Goal: Task Accomplishment & Management: Manage account settings

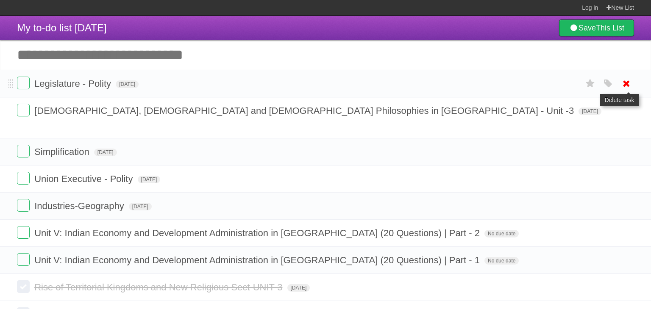
click at [628, 84] on icon at bounding box center [626, 84] width 12 height 14
click at [628, 85] on icon at bounding box center [626, 84] width 12 height 14
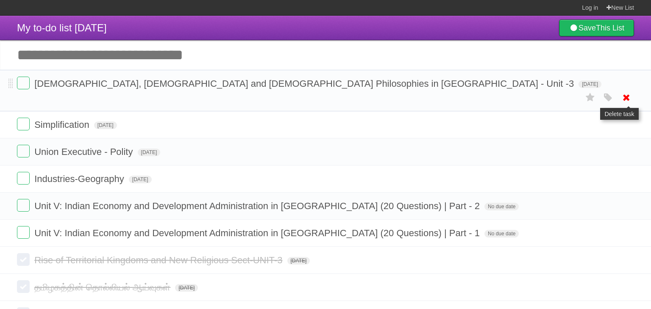
click at [623, 91] on icon at bounding box center [626, 98] width 12 height 14
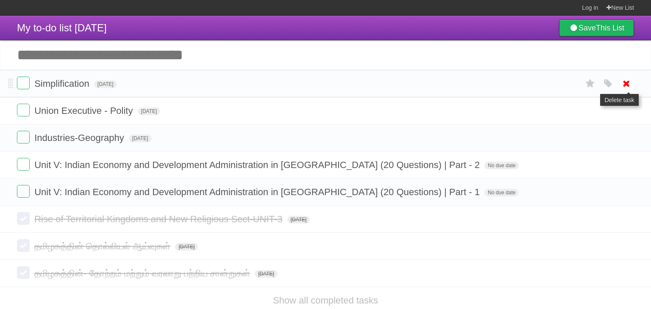
click at [625, 89] on icon at bounding box center [626, 84] width 12 height 14
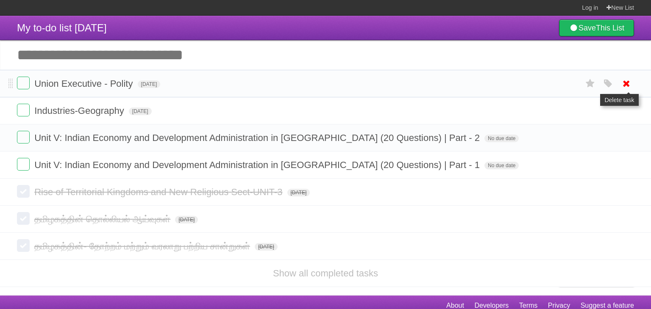
click at [622, 88] on icon at bounding box center [626, 84] width 12 height 14
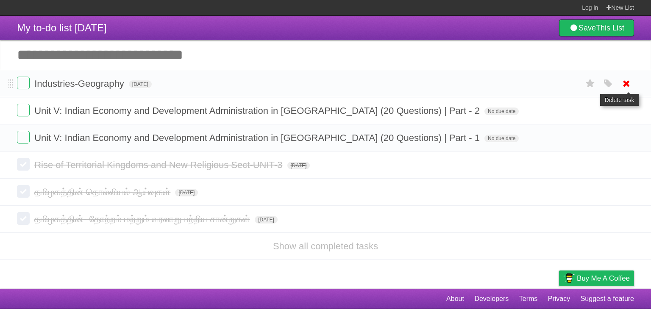
click at [625, 86] on icon at bounding box center [626, 84] width 12 height 14
click at [626, 104] on icon at bounding box center [626, 111] width 12 height 14
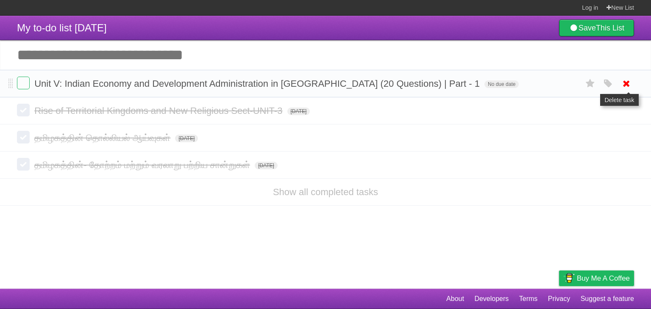
click at [626, 83] on icon at bounding box center [626, 84] width 12 height 14
